Goal: Check status: Check status

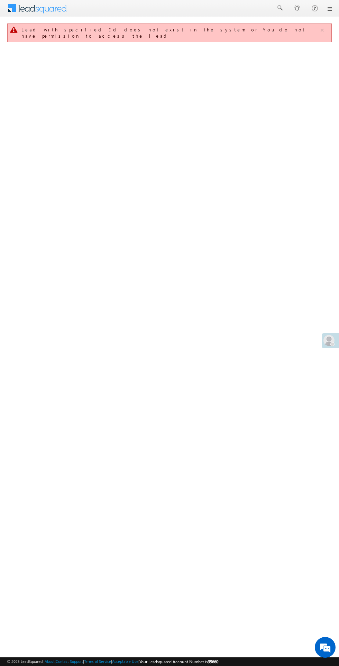
click at [323, 342] on div at bounding box center [329, 340] width 17 height 15
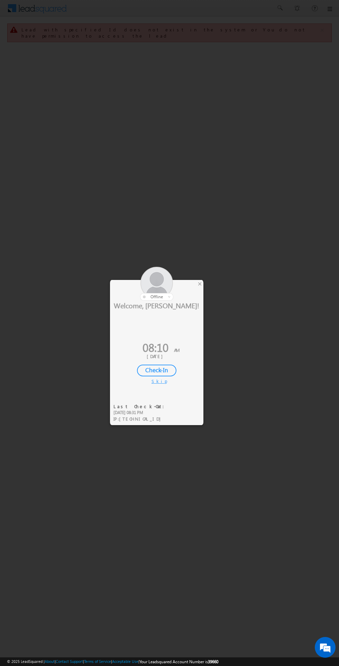
click at [156, 381] on div "Skip" at bounding box center [156, 381] width 10 height 6
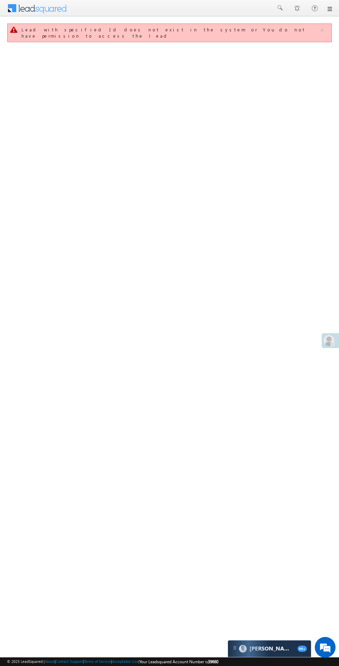
click at [325, 339] on span at bounding box center [328, 340] width 11 height 11
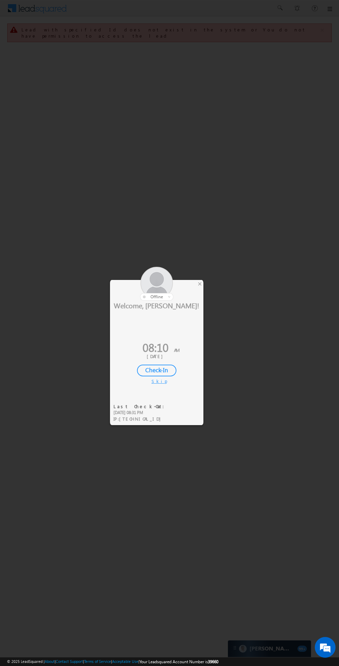
click at [165, 370] on div "Check-In" at bounding box center [156, 370] width 39 height 12
